Goal: Complete application form: Complete application form

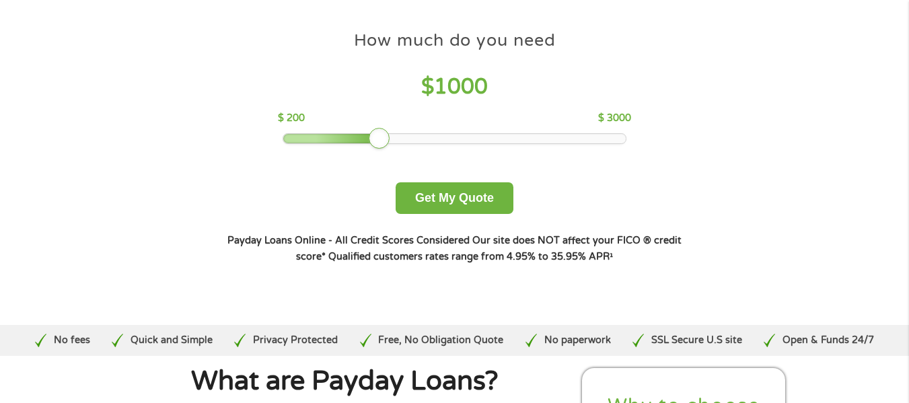
scroll to position [135, 0]
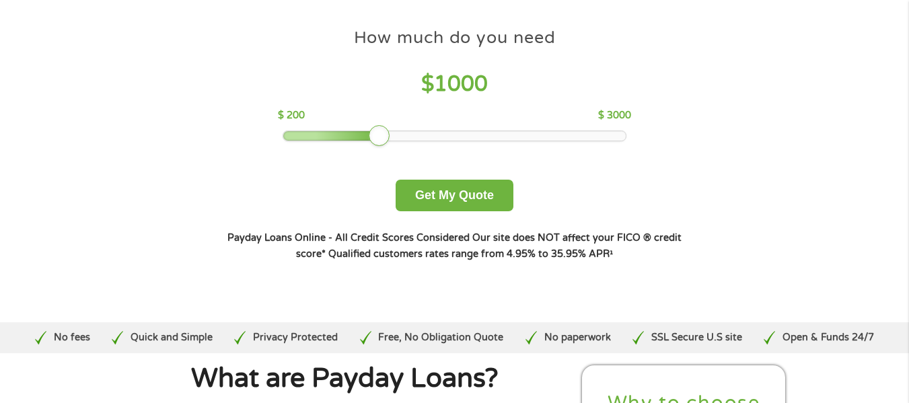
click at [349, 133] on div at bounding box center [454, 135] width 343 height 9
click at [366, 139] on div at bounding box center [454, 135] width 343 height 9
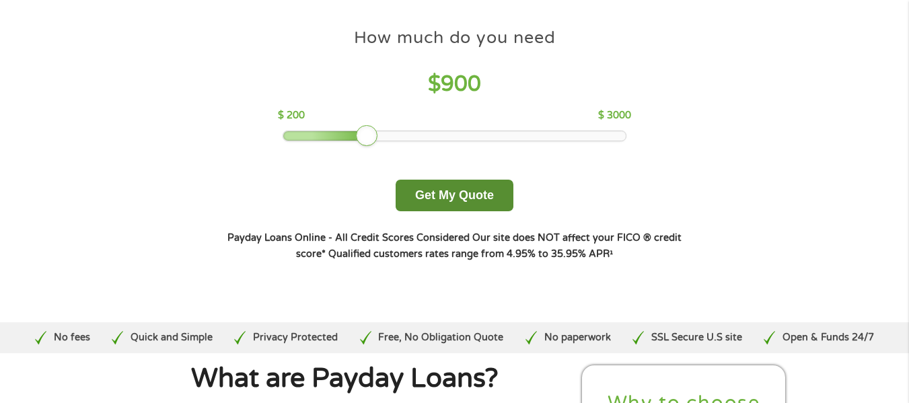
click at [450, 202] on button "Get My Quote" at bounding box center [455, 196] width 118 height 32
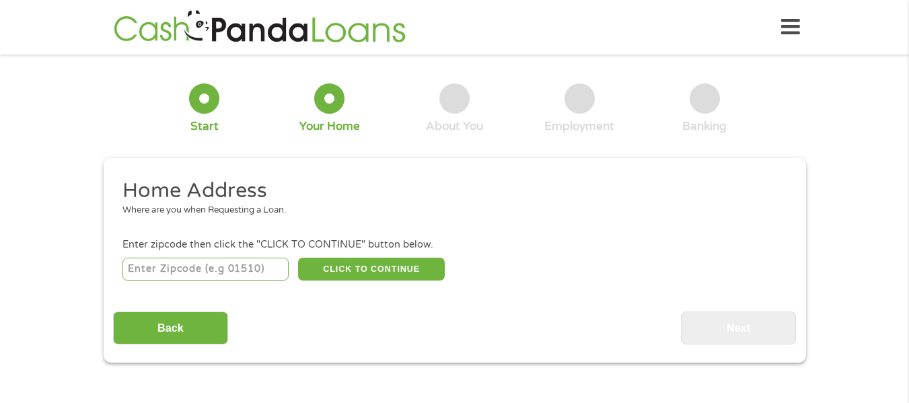
click at [216, 270] on input "number" at bounding box center [205, 269] width 166 height 23
type input "85029"
select select "[US_STATE]"
click at [359, 266] on button "CLICK TO CONTINUE" at bounding box center [371, 269] width 147 height 23
type input "85029"
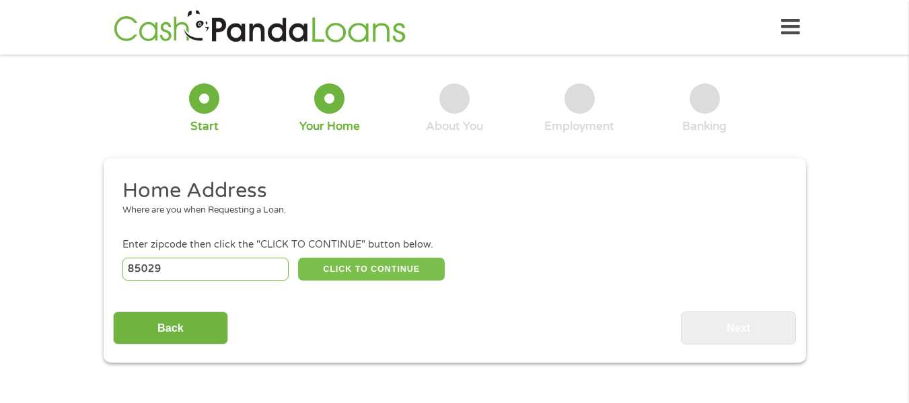
type input "Phoenix"
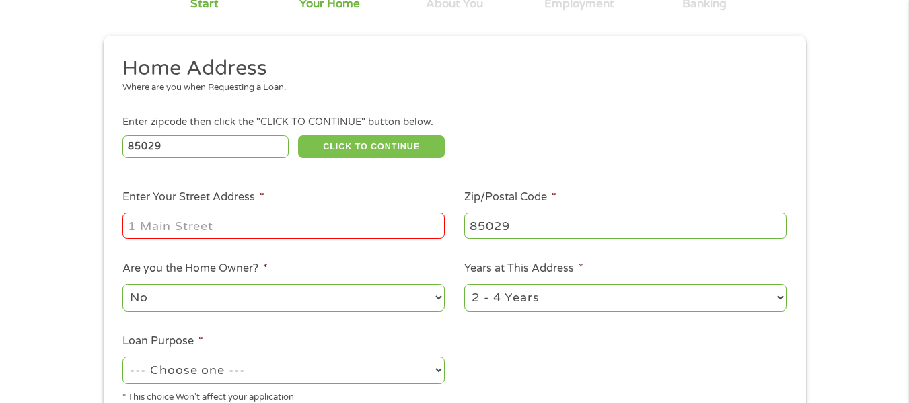
scroll to position [135, 0]
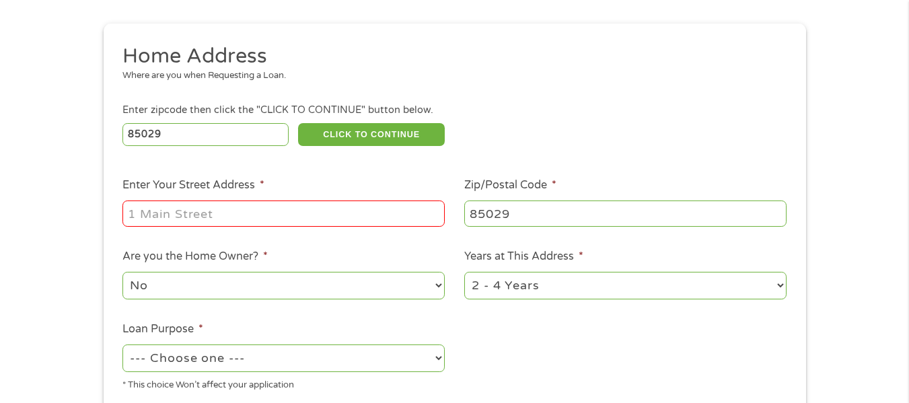
click at [263, 210] on input "Enter Your Street Address *" at bounding box center [283, 214] width 322 height 26
type input "[STREET_ADDRESS]"
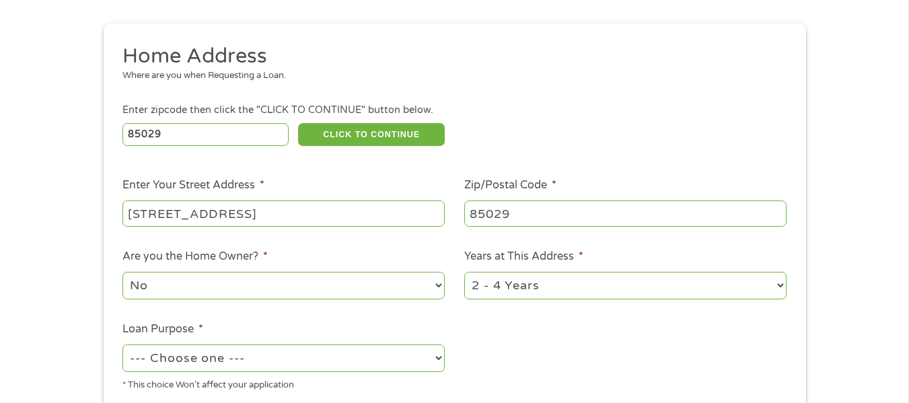
click at [354, 289] on select "No Yes" at bounding box center [283, 286] width 322 height 28
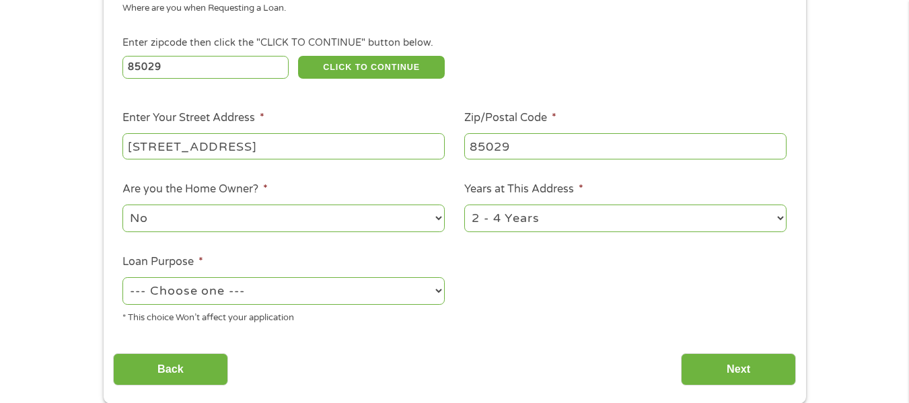
click at [349, 285] on select "--- Choose one --- Pay Bills Debt Consolidation Home Improvement Major Purchase…" at bounding box center [283, 291] width 322 height 28
select select "shorttermcash"
click at [122, 277] on select "--- Choose one --- Pay Bills Debt Consolidation Home Improvement Major Purchase…" at bounding box center [283, 291] width 322 height 28
click at [750, 368] on input "Next" at bounding box center [738, 369] width 115 height 33
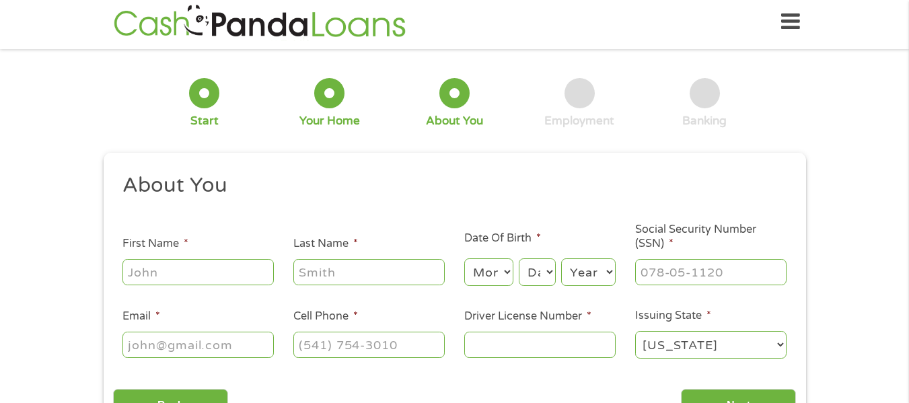
scroll to position [0, 0]
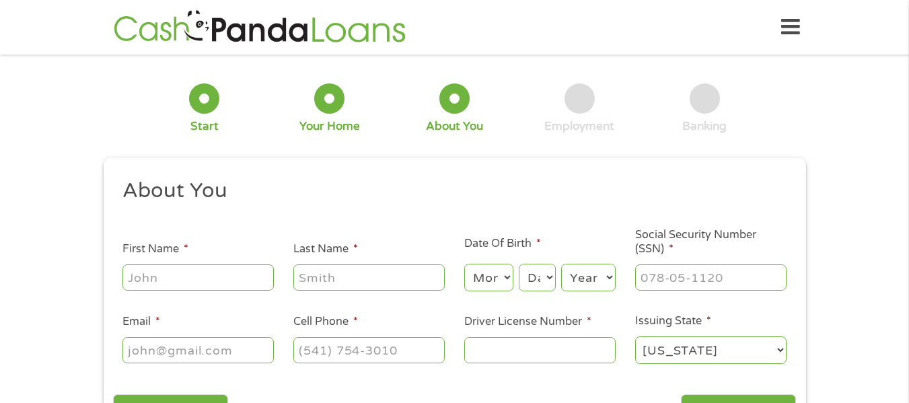
click at [178, 271] on input "First Name *" at bounding box center [197, 277] width 151 height 26
type input "[PERSON_NAME]"
type input "[PERSON_NAME][EMAIL_ADDRESS][DOMAIN_NAME]"
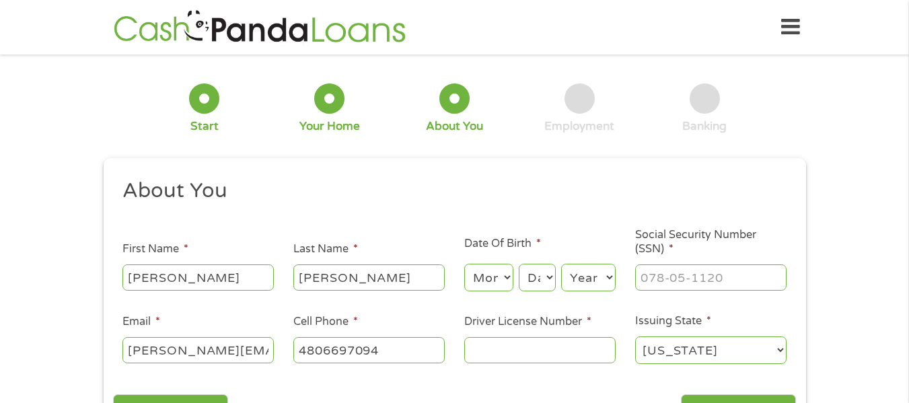
type input "[PHONE_NUMBER]"
click at [203, 272] on input "[PERSON_NAME]" at bounding box center [197, 277] width 151 height 26
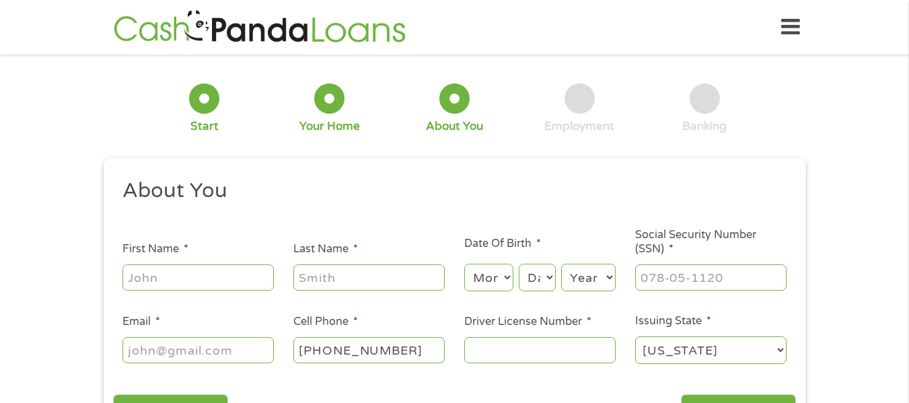
click at [201, 284] on input "First Name *" at bounding box center [197, 277] width 151 height 26
type input "[PERSON_NAME]"
type input "[EMAIL_ADDRESS][DOMAIN_NAME]"
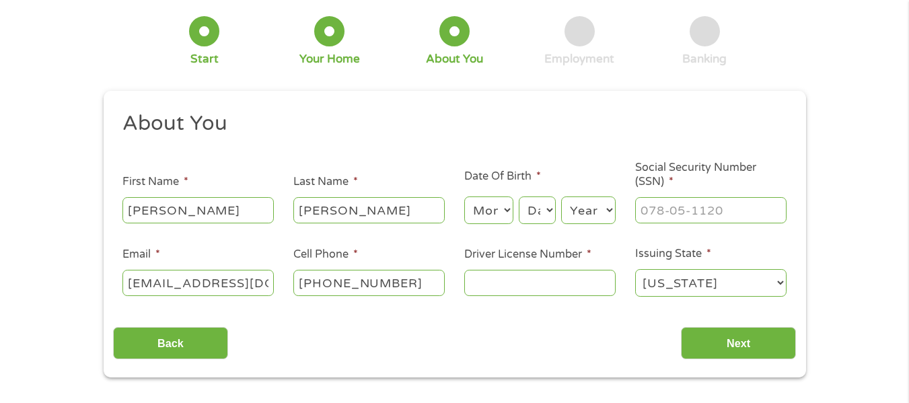
click at [412, 281] on input "[PHONE_NUMBER]" at bounding box center [368, 283] width 151 height 26
type input "[PHONE_NUMBER]"
click at [506, 207] on select "Month 1 2 3 4 5 6 7 8 9 10 11 12" at bounding box center [488, 210] width 49 height 28
select select "10"
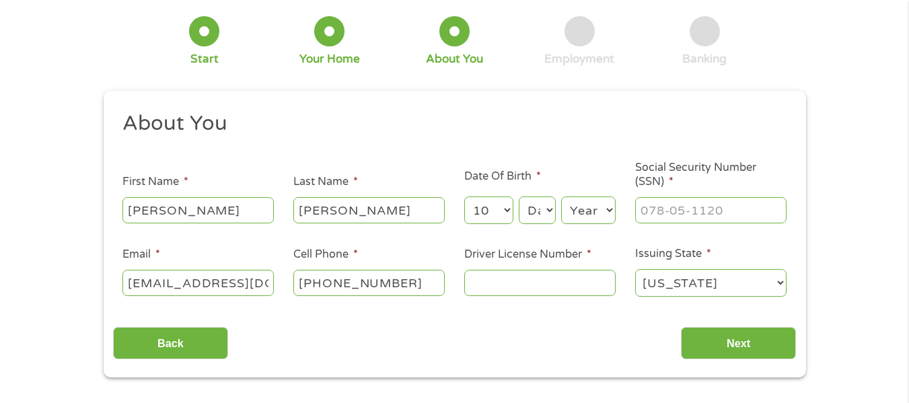
click at [464, 196] on select "Month 1 2 3 4 5 6 7 8 9 10 11 12" at bounding box center [488, 210] width 49 height 28
click at [546, 209] on select "Day 1 2 3 4 5 6 7 8 9 10 11 12 13 14 15 16 17 18 19 20 21 22 23 24 25 26 27 28 …" at bounding box center [537, 210] width 36 height 28
select select "6"
click at [519, 196] on select "Day 1 2 3 4 5 6 7 8 9 10 11 12 13 14 15 16 17 18 19 20 21 22 23 24 25 26 27 28 …" at bounding box center [537, 210] width 36 height 28
click at [605, 216] on select "Year [DATE] 2006 2005 2004 2003 2002 2001 2000 1999 1998 1997 1996 1995 1994 19…" at bounding box center [588, 210] width 55 height 28
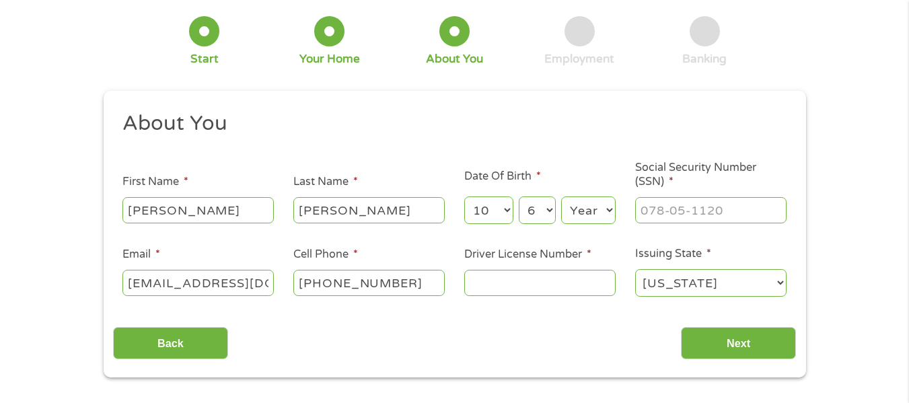
select select "1977"
click at [561, 196] on select "Year [DATE] 2006 2005 2004 2003 2002 2001 2000 1999 1998 1997 1996 1995 1994 19…" at bounding box center [588, 210] width 55 height 28
click at [671, 213] on input "___-__-____" at bounding box center [710, 210] width 151 height 26
type input "526-99-1532"
click at [549, 286] on input "Driver License Number *" at bounding box center [539, 283] width 151 height 26
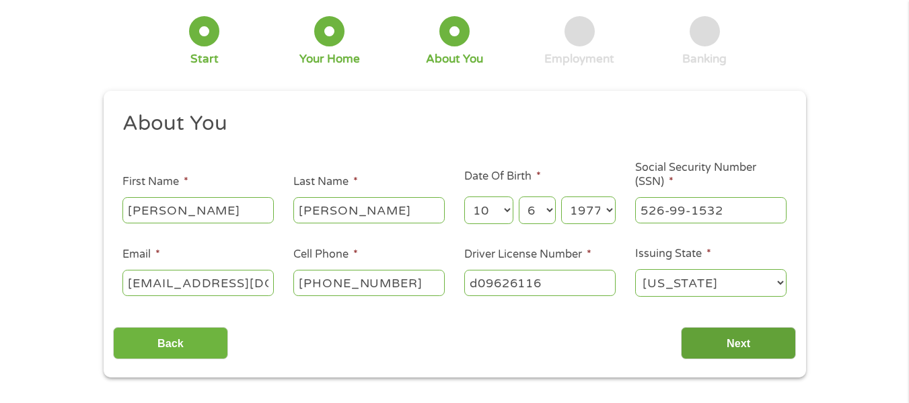
type input "d09626116"
click at [714, 332] on input "Next" at bounding box center [738, 343] width 115 height 33
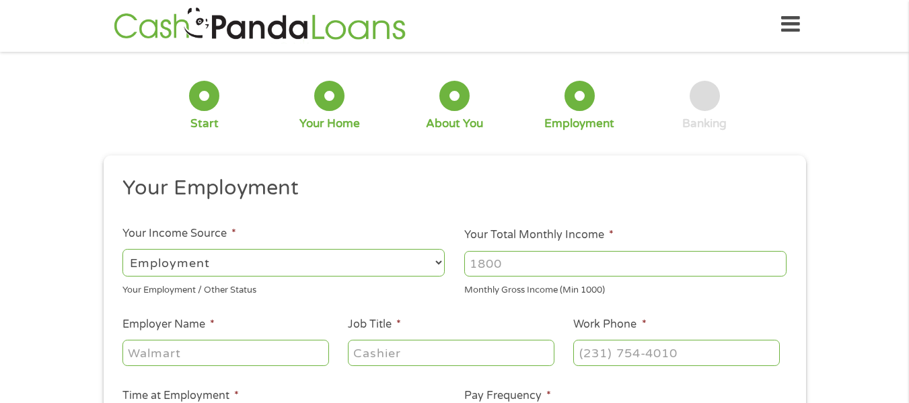
scroll to position [0, 0]
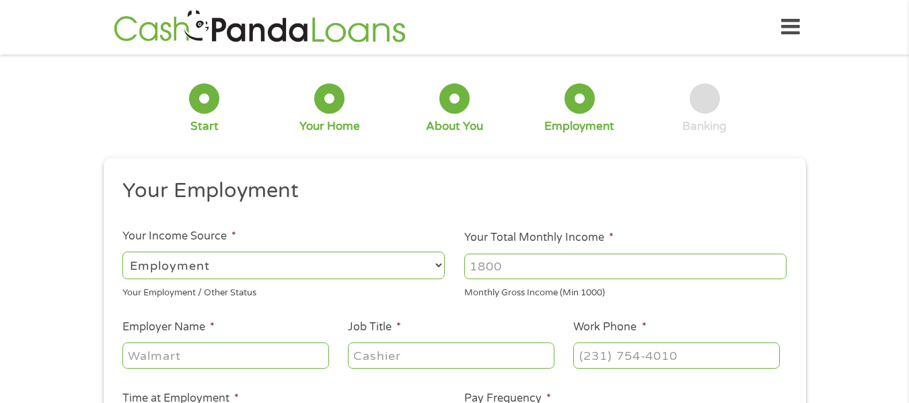
click at [547, 276] on input "Your Total Monthly Income *" at bounding box center [625, 267] width 322 height 26
type input "2700"
click at [196, 355] on input "Employer Name *" at bounding box center [225, 356] width 206 height 26
type input "choose life wellness"
click at [408, 365] on input "Job Title *" at bounding box center [451, 356] width 206 height 26
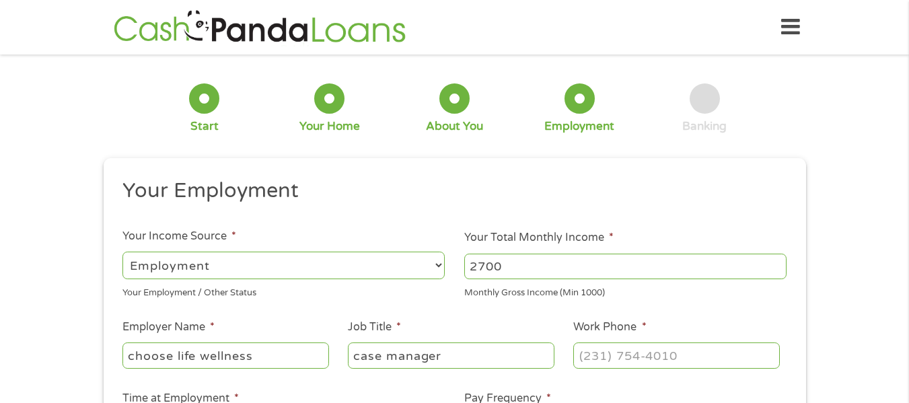
type input "case manager"
click at [621, 353] on input "(___) ___-____" at bounding box center [676, 356] width 206 height 26
type input "[PHONE_NUMBER]"
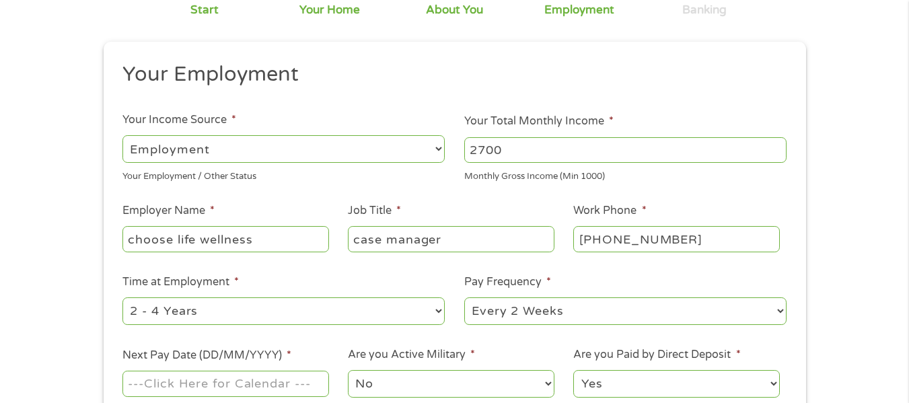
scroll to position [135, 0]
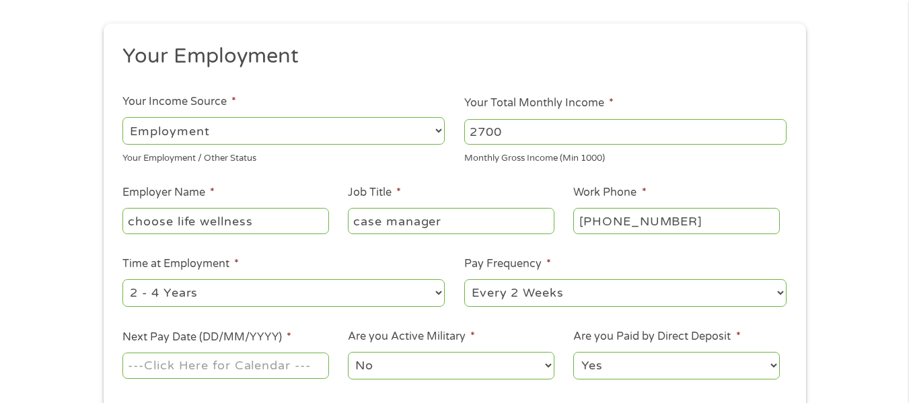
click at [369, 295] on select "--- Choose one --- 1 Year or less 1 - 2 Years 2 - 4 Years Over 4 Years" at bounding box center [283, 293] width 322 height 28
select select "24months"
click at [122, 279] on select "--- Choose one --- 1 Year or less 1 - 2 Years 2 - 4 Years Over 4 Years" at bounding box center [283, 293] width 322 height 28
click at [592, 296] on select "--- Choose one --- Every 2 Weeks Every Week Monthly Semi-Monthly" at bounding box center [625, 293] width 322 height 28
click at [464, 279] on select "--- Choose one --- Every 2 Weeks Every Week Monthly Semi-Monthly" at bounding box center [625, 293] width 322 height 28
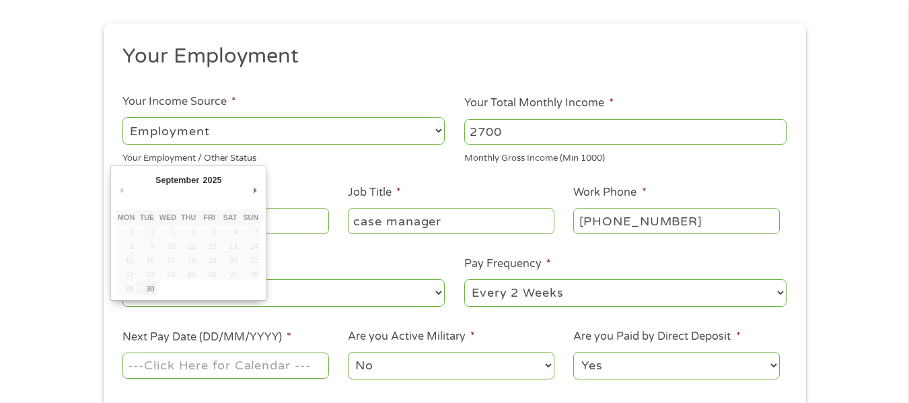
click at [303, 375] on input "Next Pay Date (DD/MM/YYYY) *" at bounding box center [225, 366] width 206 height 26
type input "[DATE]"
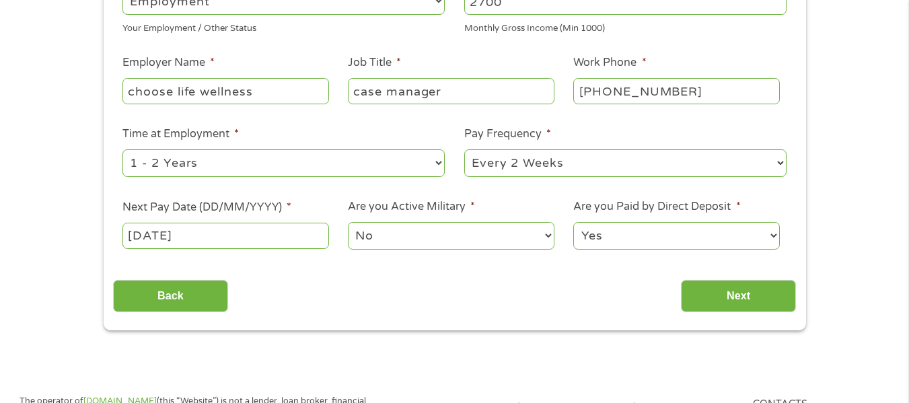
scroll to position [269, 0]
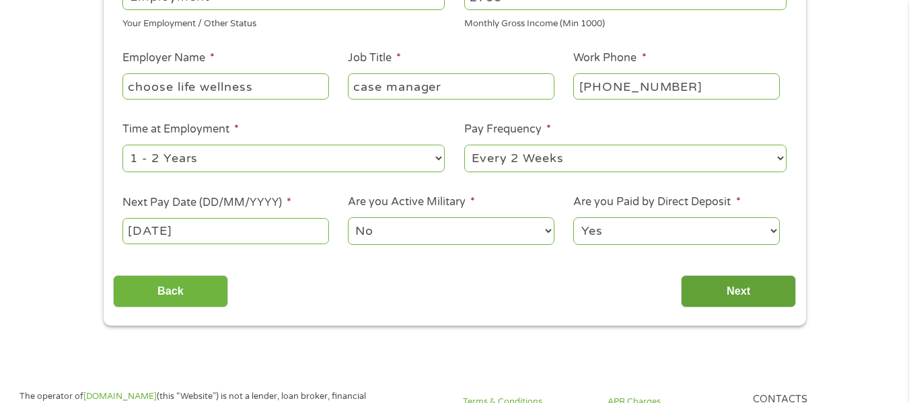
click at [713, 286] on input "Next" at bounding box center [738, 291] width 115 height 33
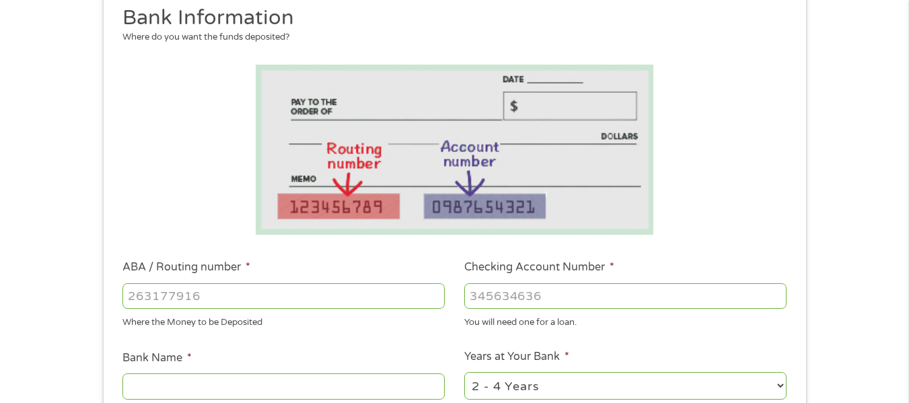
scroll to position [202, 0]
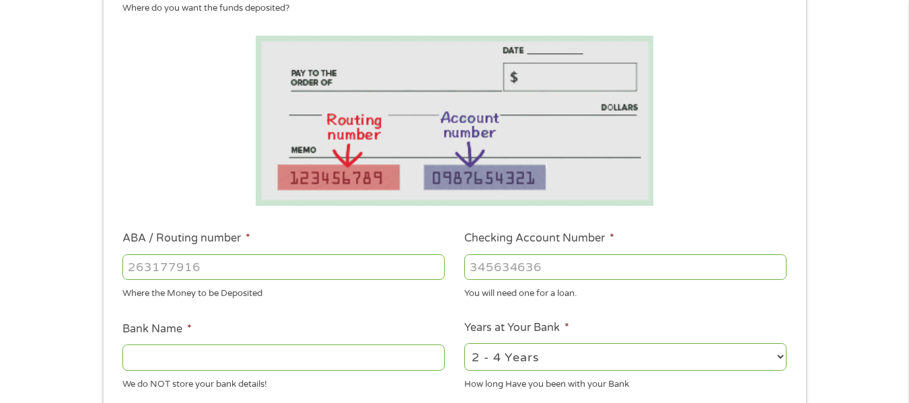
click at [225, 271] on input "ABA / Routing number *" at bounding box center [283, 267] width 322 height 26
type input "031101279"
type input "THE BANCORP BANK"
type input "031101279"
click at [507, 265] on input "Checking Account Number *" at bounding box center [625, 267] width 322 height 26
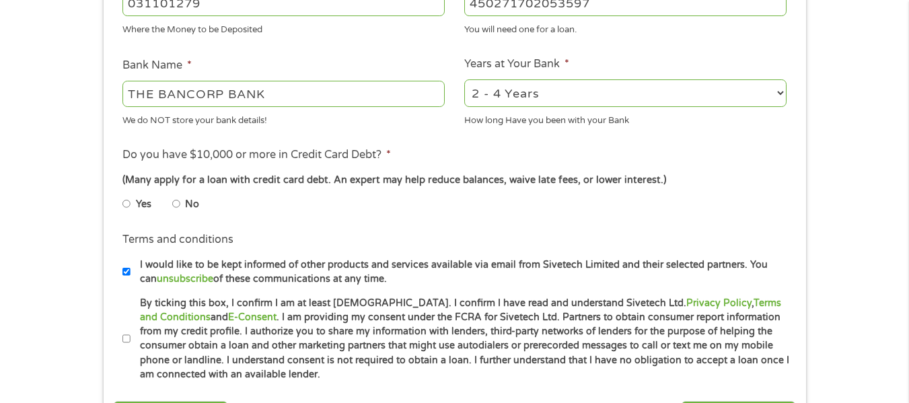
scroll to position [471, 0]
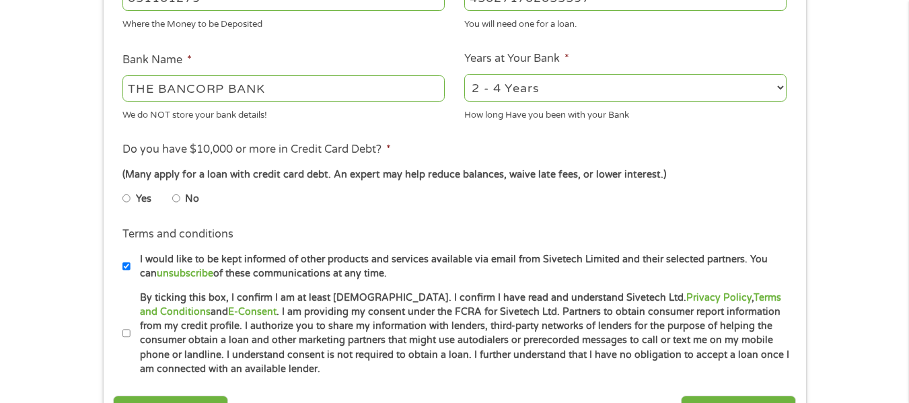
type input "450271702053597"
click at [128, 201] on input "Yes" at bounding box center [126, 199] width 8 height 22
radio input "true"
click at [131, 340] on label "By ticking this box, I confirm I am at least [DEMOGRAPHIC_DATA]. I confirm I ha…" at bounding box center [461, 334] width 660 height 86
click at [130, 340] on input "By ticking this box, I confirm I am at least [DEMOGRAPHIC_DATA]. I confirm I ha…" at bounding box center [126, 334] width 8 height 22
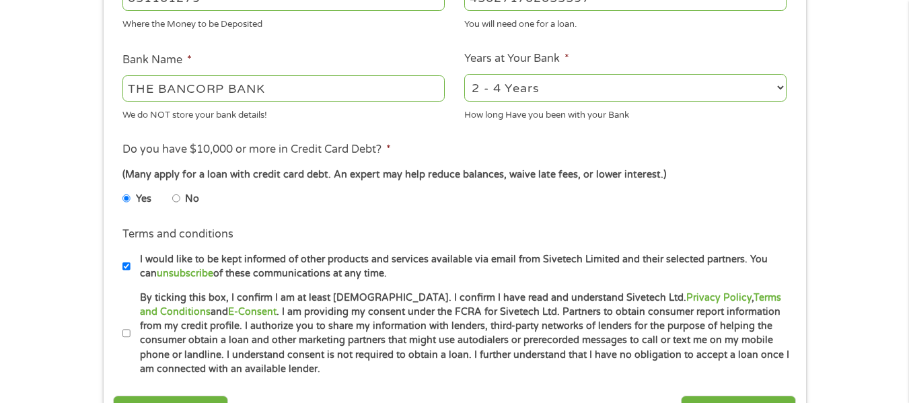
checkbox input "true"
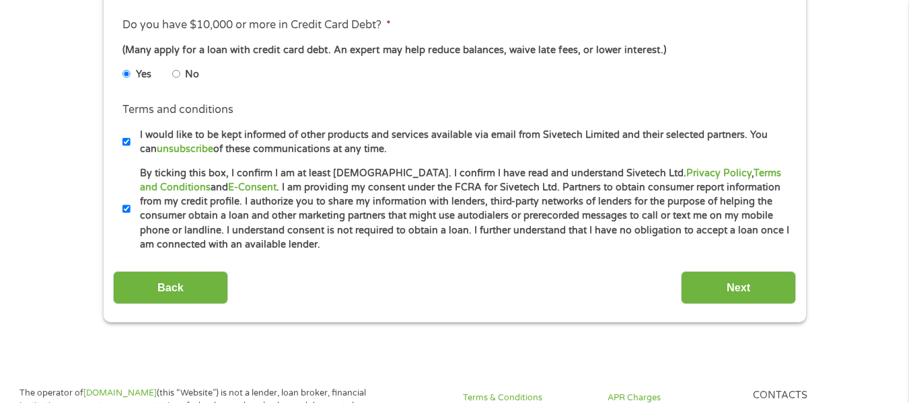
scroll to position [606, 0]
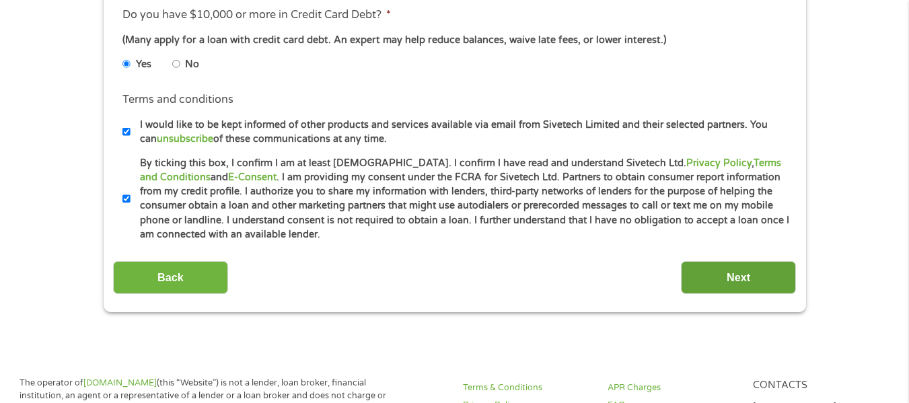
click at [745, 275] on input "Next" at bounding box center [738, 277] width 115 height 33
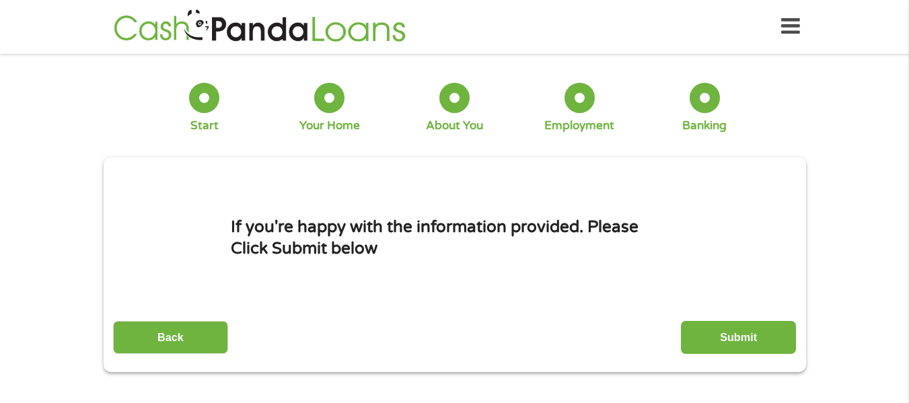
scroll to position [0, 0]
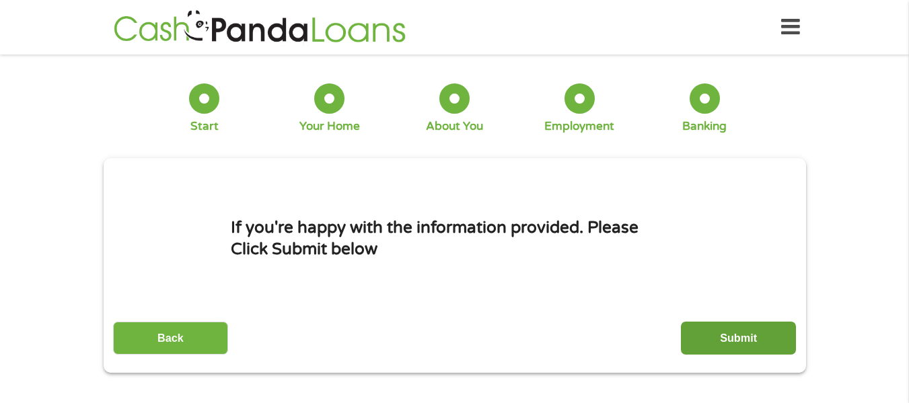
click at [713, 345] on input "Submit" at bounding box center [738, 338] width 115 height 33
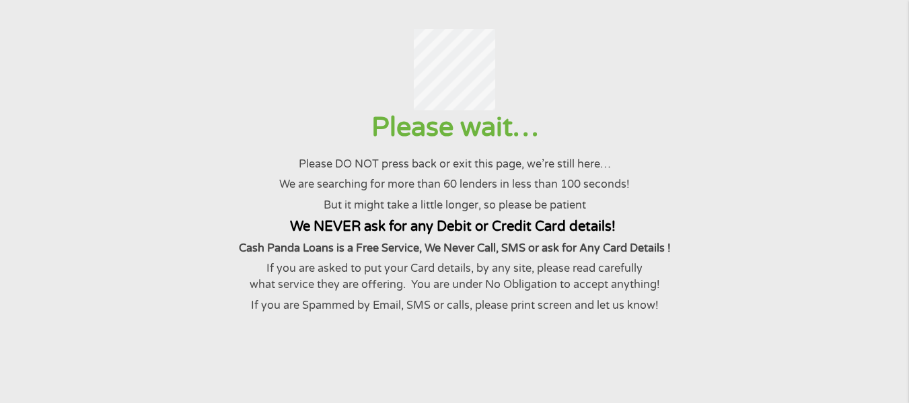
scroll to position [67, 0]
